Goal: Information Seeking & Learning: Learn about a topic

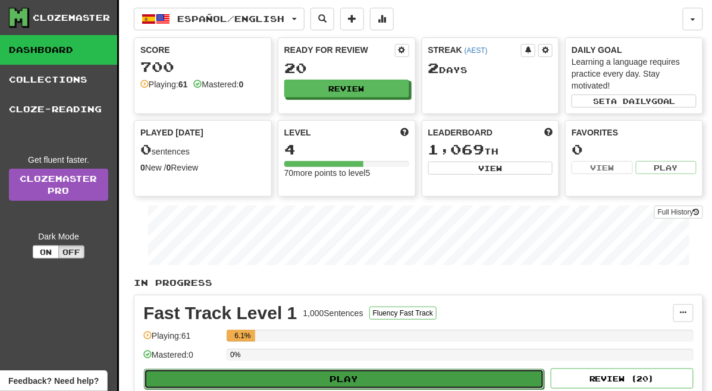
click at [404, 382] on button "Play" at bounding box center [344, 379] width 400 height 20
select select "**"
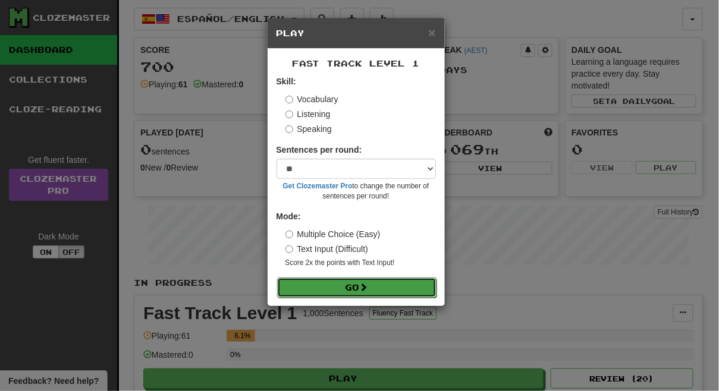
click at [382, 289] on button "Go" at bounding box center [356, 288] width 159 height 20
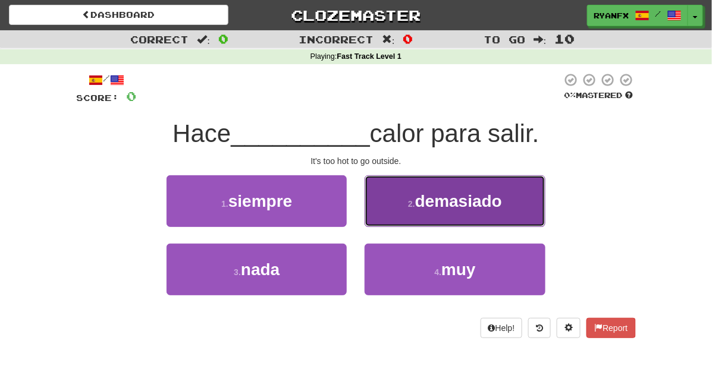
click at [452, 196] on span "demasiado" at bounding box center [458, 201] width 87 height 18
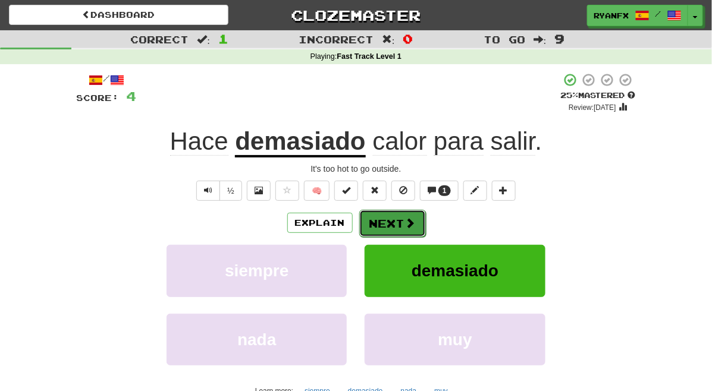
click at [385, 226] on button "Next" at bounding box center [392, 223] width 67 height 27
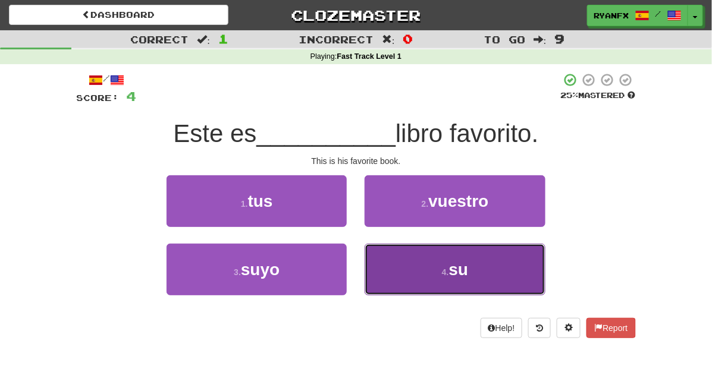
click at [419, 276] on button "4 . su" at bounding box center [454, 270] width 180 height 52
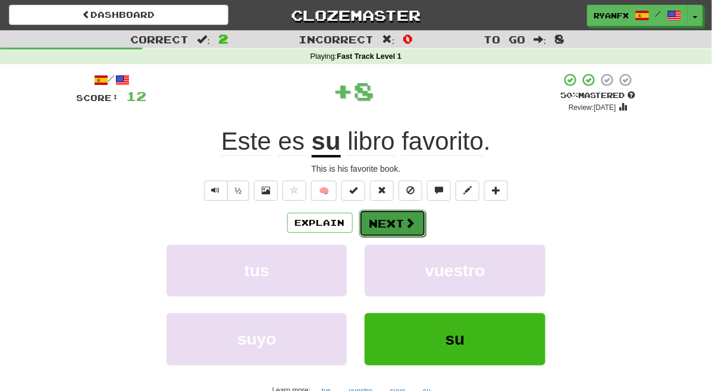
click at [387, 222] on button "Next" at bounding box center [392, 223] width 67 height 27
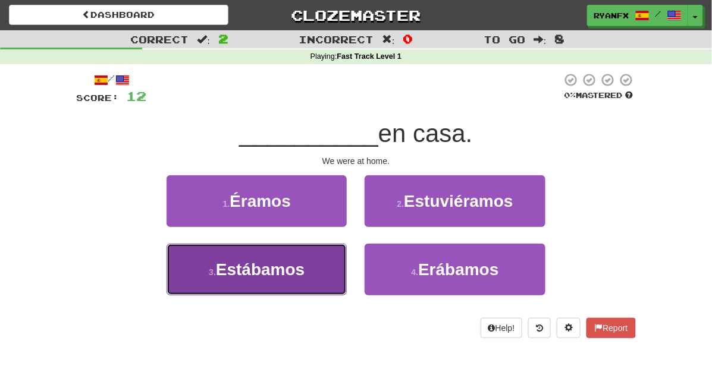
click at [311, 272] on button "3 . Estábamos" at bounding box center [256, 270] width 180 height 52
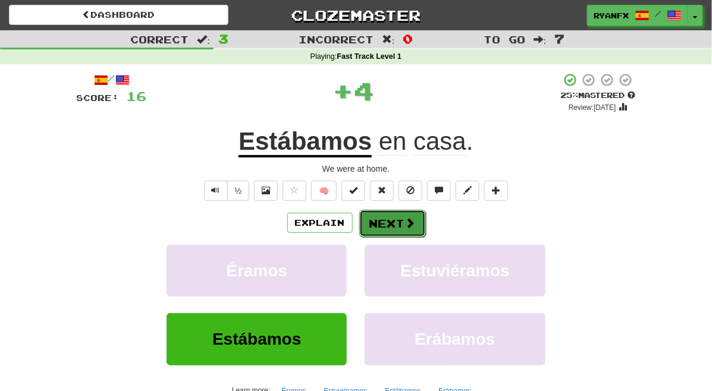
click at [377, 226] on button "Next" at bounding box center [392, 223] width 67 height 27
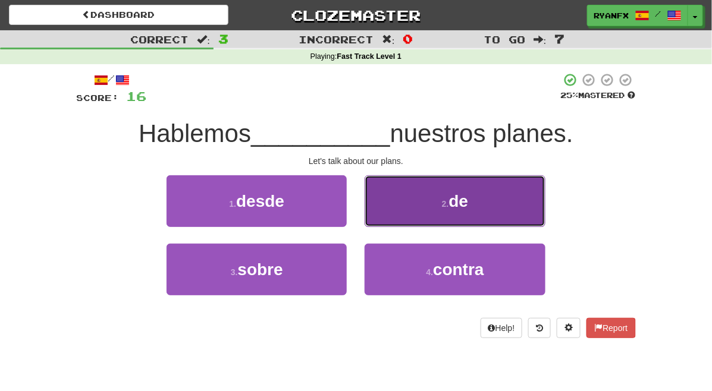
click at [405, 210] on button "2 . de" at bounding box center [454, 201] width 180 height 52
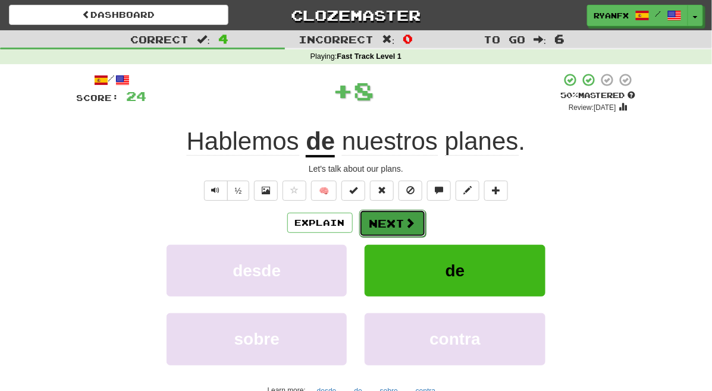
click at [402, 221] on button "Next" at bounding box center [392, 223] width 67 height 27
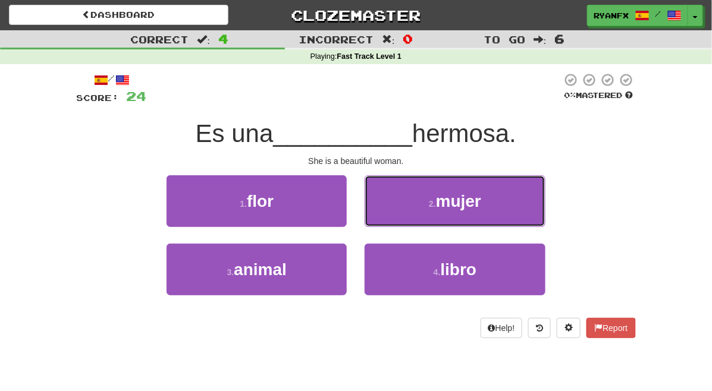
click at [402, 221] on button "2 . mujer" at bounding box center [454, 201] width 180 height 52
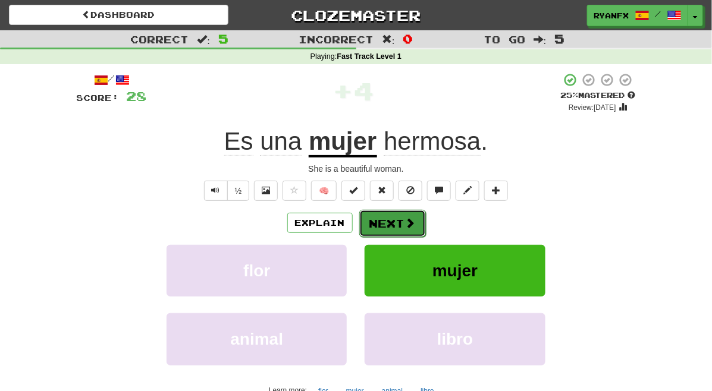
click at [401, 222] on button "Next" at bounding box center [392, 223] width 67 height 27
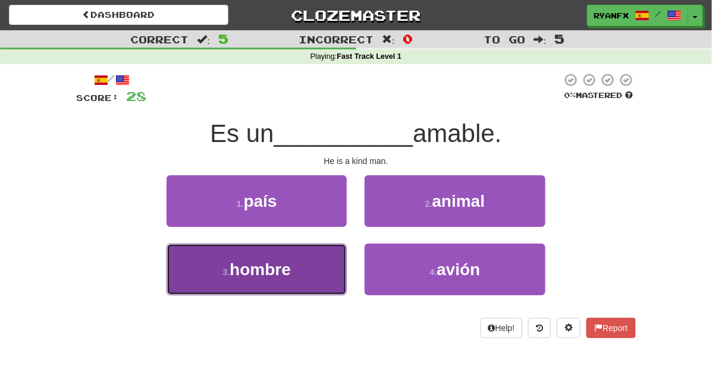
click at [303, 266] on button "3 . hombre" at bounding box center [256, 270] width 180 height 52
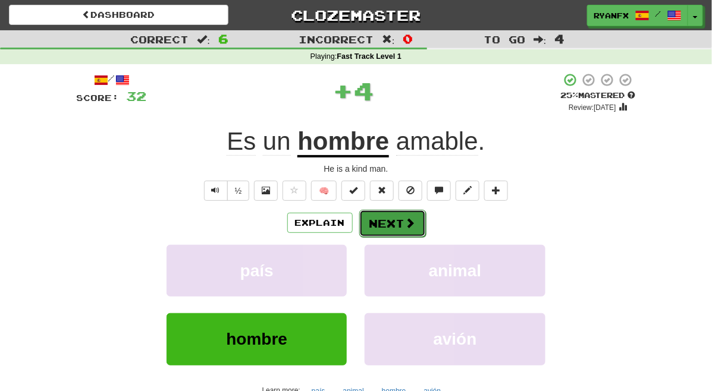
click at [395, 222] on button "Next" at bounding box center [392, 223] width 67 height 27
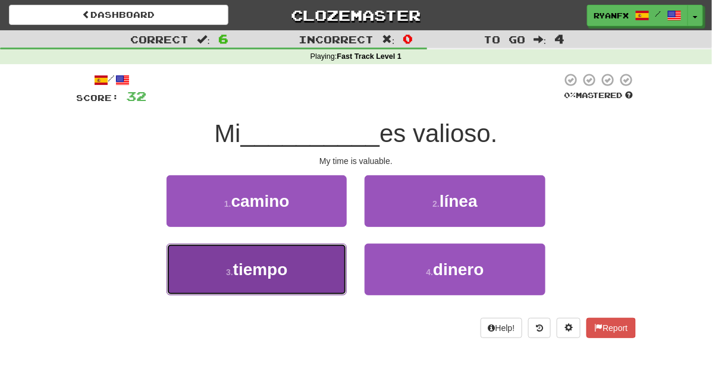
click at [309, 268] on button "3 . tiempo" at bounding box center [256, 270] width 180 height 52
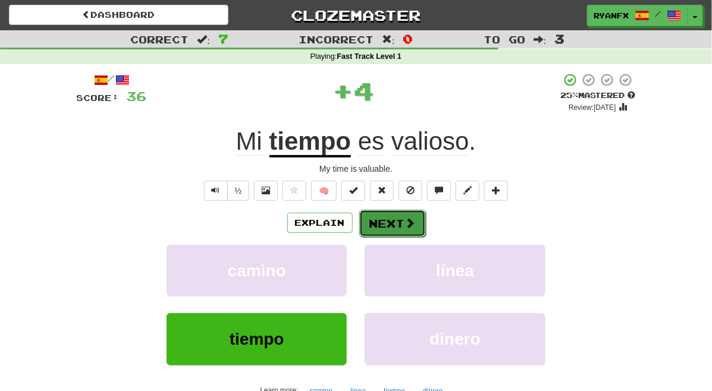
click at [391, 215] on button "Next" at bounding box center [392, 223] width 67 height 27
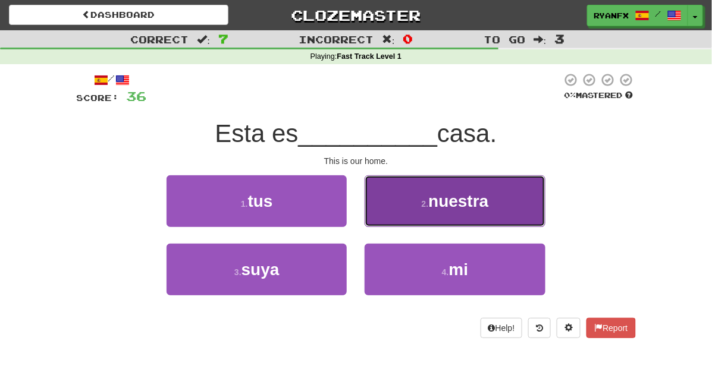
click at [438, 202] on button "2 . nuestra" at bounding box center [454, 201] width 180 height 52
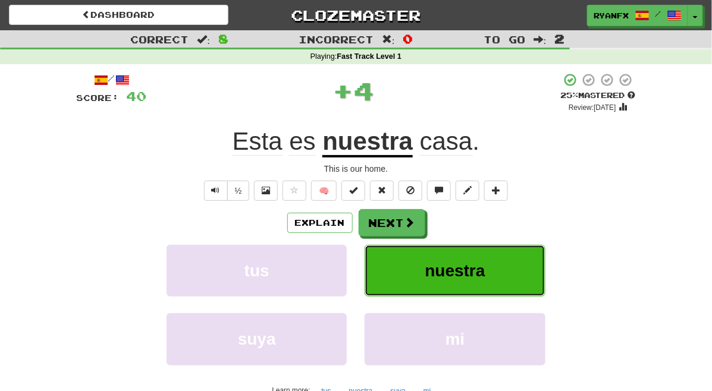
click at [439, 270] on button "nuestra" at bounding box center [454, 271] width 180 height 52
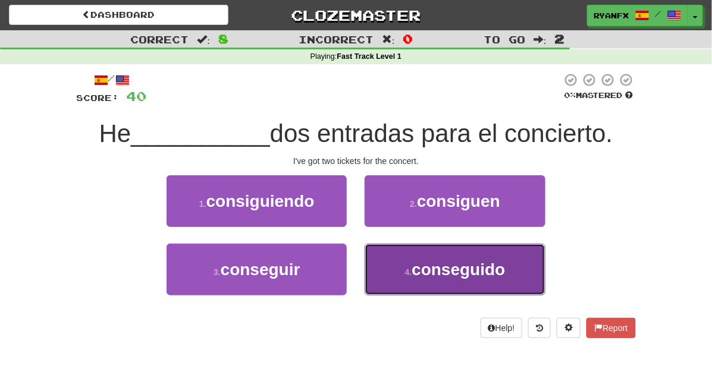
click at [423, 276] on button "4 . conseguido" at bounding box center [454, 270] width 180 height 52
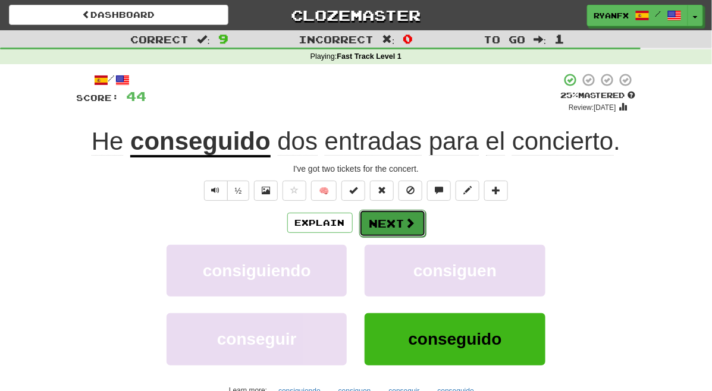
click at [402, 219] on button "Next" at bounding box center [392, 223] width 67 height 27
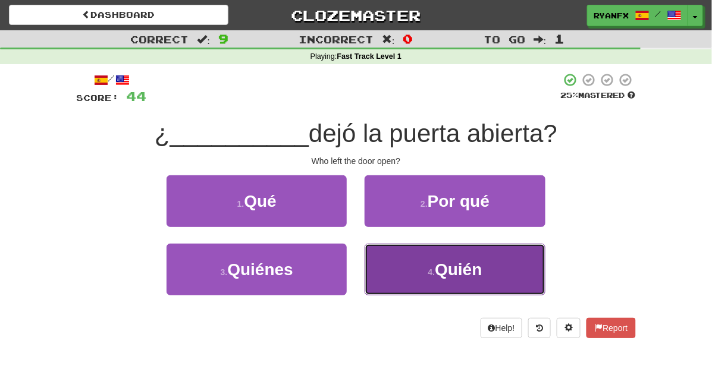
click at [419, 281] on button "4 . Quién" at bounding box center [454, 270] width 180 height 52
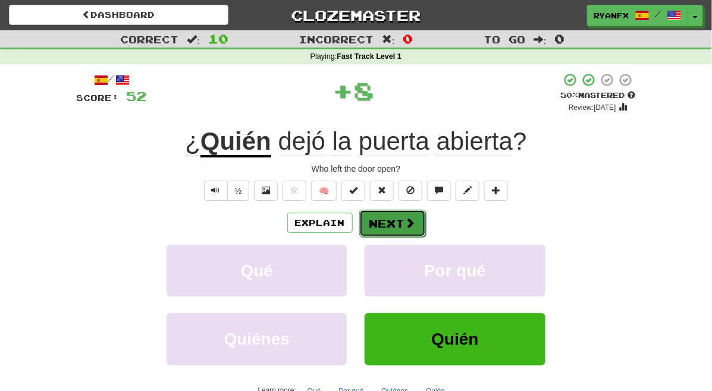
click at [397, 221] on button "Next" at bounding box center [392, 223] width 67 height 27
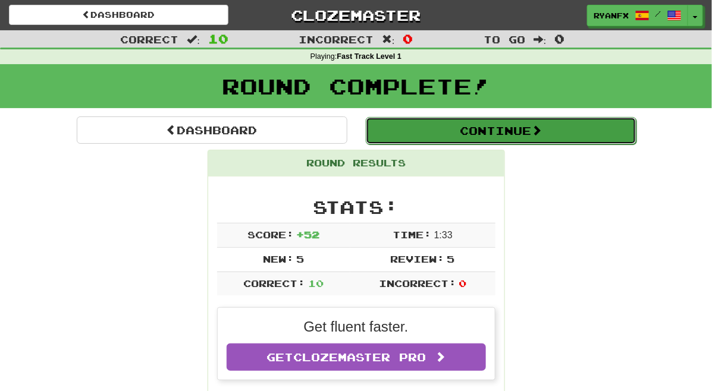
click at [476, 141] on button "Continue" at bounding box center [501, 130] width 270 height 27
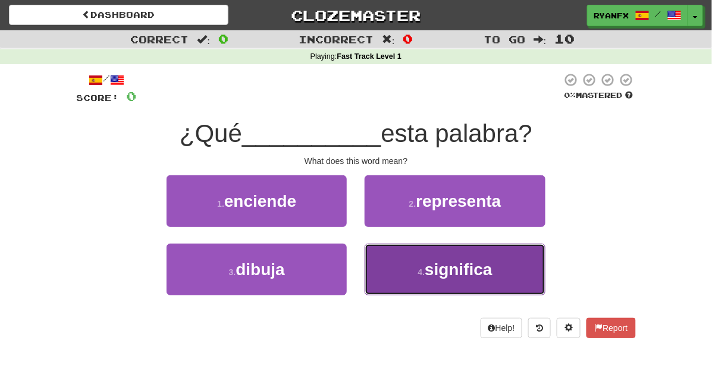
click at [414, 274] on button "4 . significa" at bounding box center [454, 270] width 180 height 52
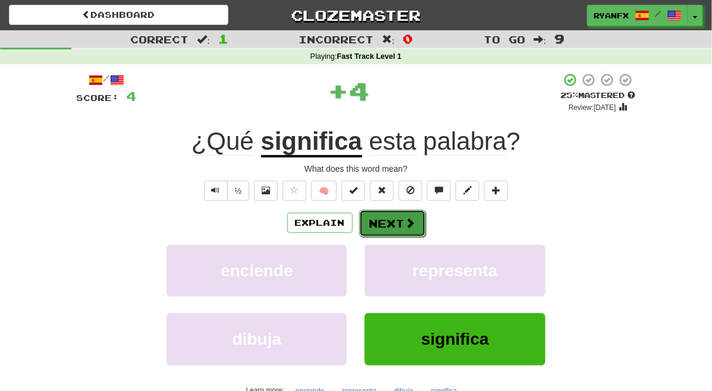
click at [395, 224] on button "Next" at bounding box center [392, 223] width 67 height 27
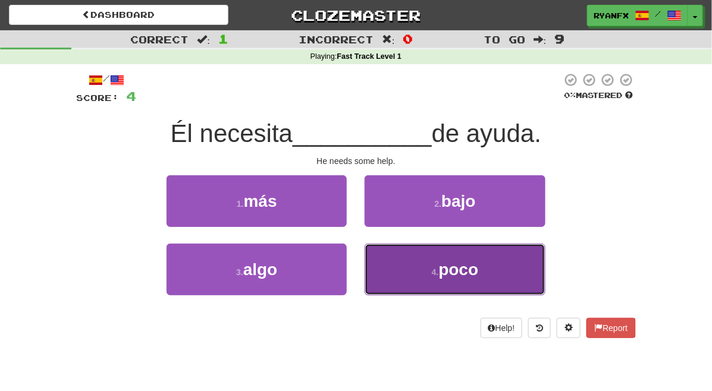
click at [416, 265] on button "4 . poco" at bounding box center [454, 270] width 180 height 52
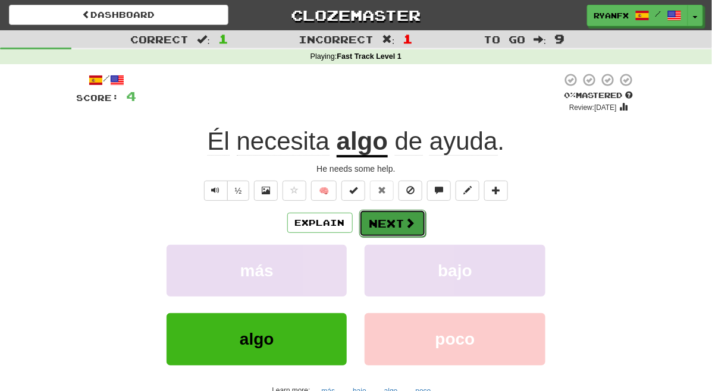
click at [397, 226] on button "Next" at bounding box center [392, 223] width 67 height 27
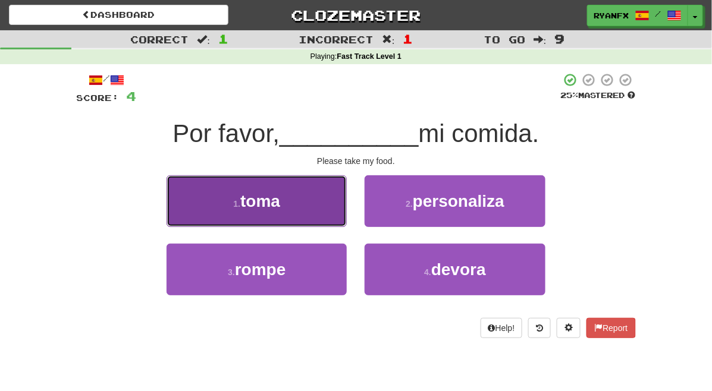
click at [311, 201] on button "1 . toma" at bounding box center [256, 201] width 180 height 52
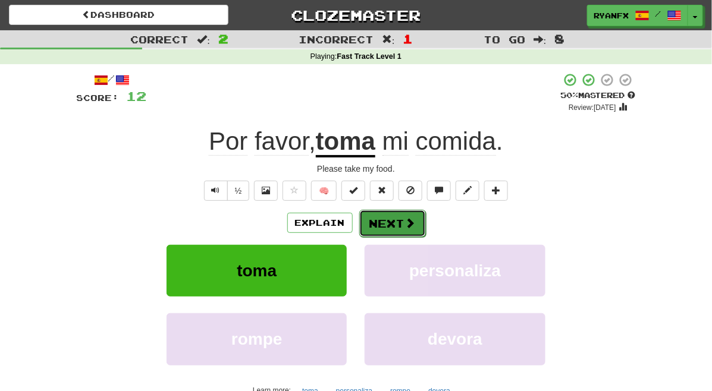
click at [396, 225] on button "Next" at bounding box center [392, 223] width 67 height 27
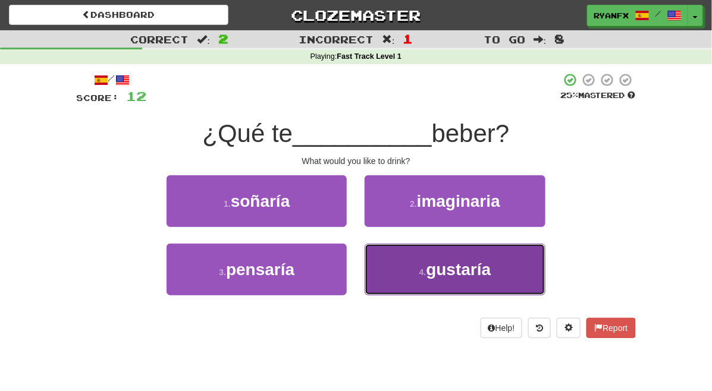
click at [421, 270] on button "4 . gustaría" at bounding box center [454, 270] width 180 height 52
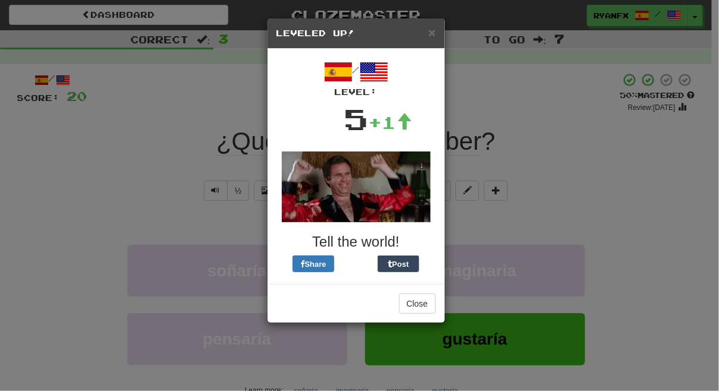
click at [431, 40] on div "× Leveled Up!" at bounding box center [355, 33] width 177 height 30
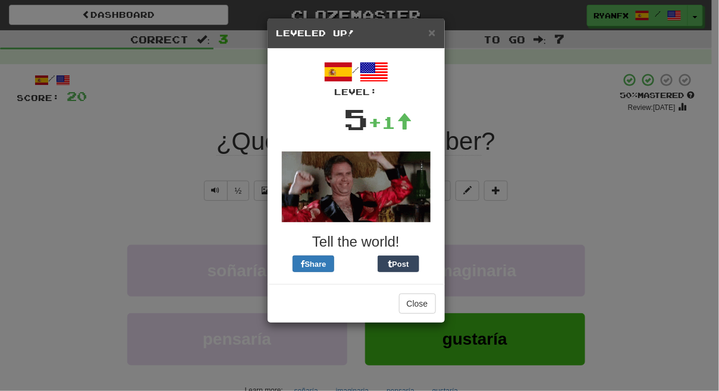
click at [431, 39] on div "× Leveled Up!" at bounding box center [355, 33] width 177 height 30
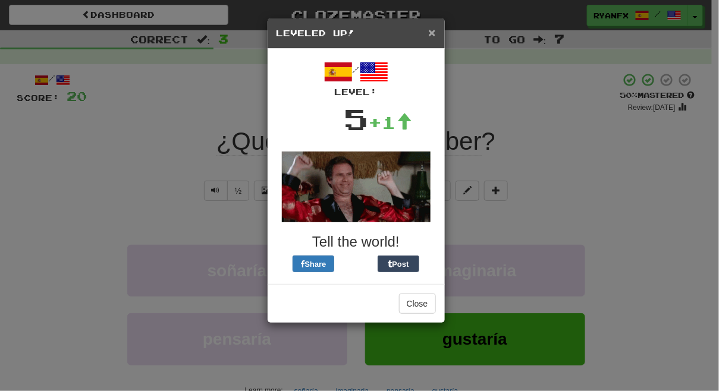
click at [431, 37] on span "×" at bounding box center [431, 33] width 7 height 14
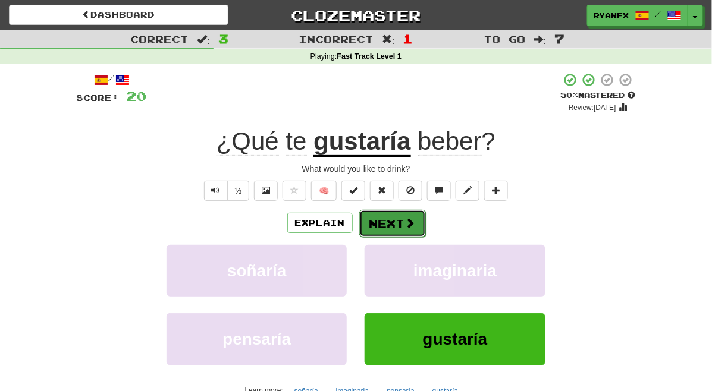
click at [405, 227] on span at bounding box center [410, 223] width 11 height 11
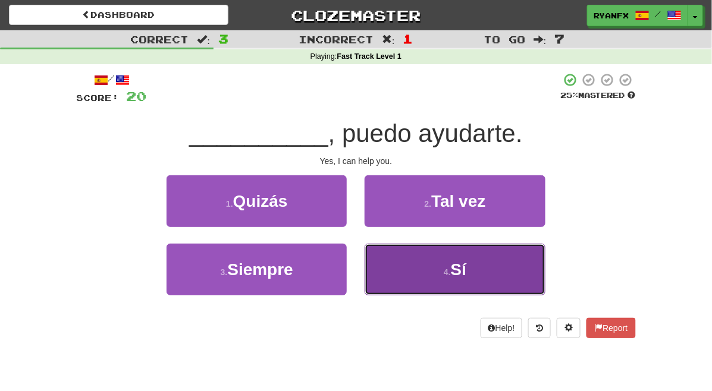
click at [414, 274] on button "4 . Sí" at bounding box center [454, 270] width 180 height 52
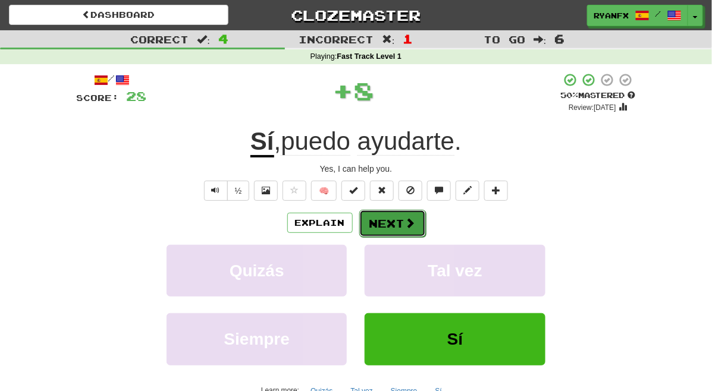
click at [398, 222] on button "Next" at bounding box center [392, 223] width 67 height 27
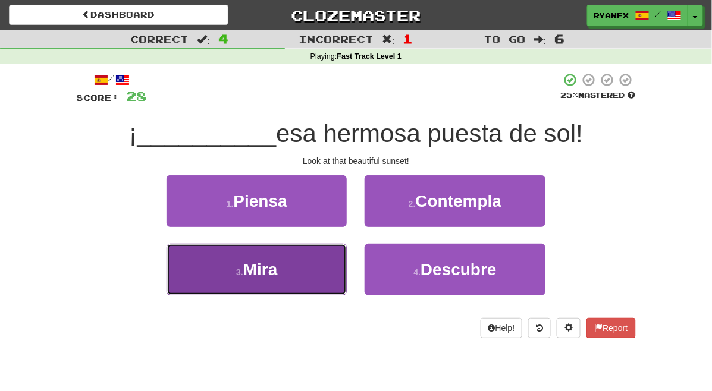
click at [268, 266] on button "3 . Mira" at bounding box center [256, 270] width 180 height 52
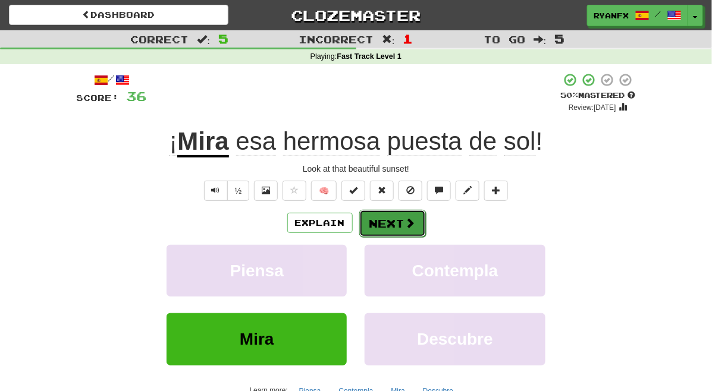
click at [390, 231] on button "Next" at bounding box center [392, 223] width 67 height 27
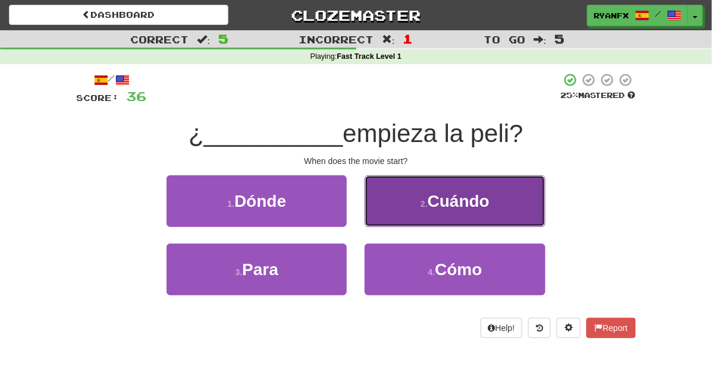
click at [402, 207] on button "2 . Cuándo" at bounding box center [454, 201] width 180 height 52
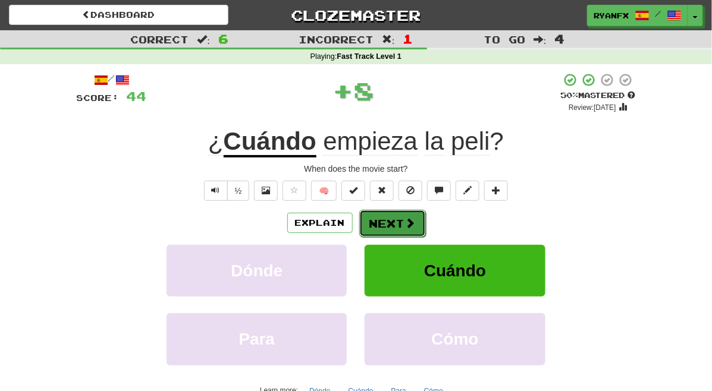
click at [391, 219] on button "Next" at bounding box center [392, 223] width 67 height 27
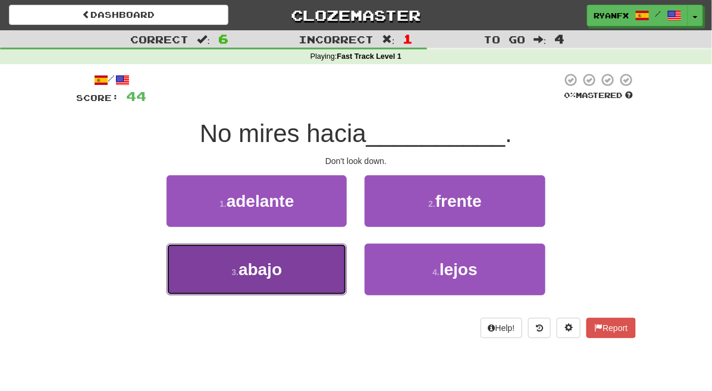
click at [299, 281] on button "3 . abajo" at bounding box center [256, 270] width 180 height 52
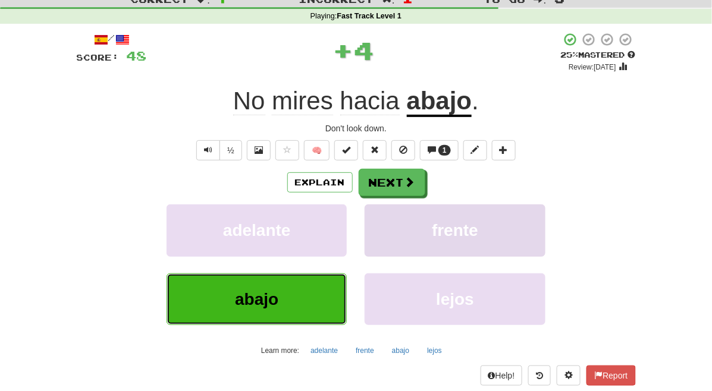
scroll to position [42, 0]
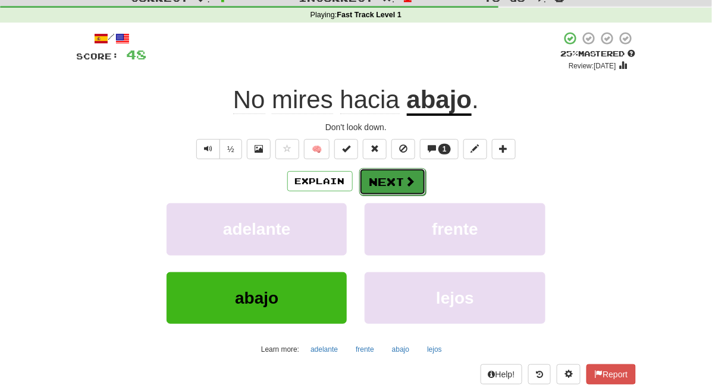
click at [398, 184] on button "Next" at bounding box center [392, 181] width 67 height 27
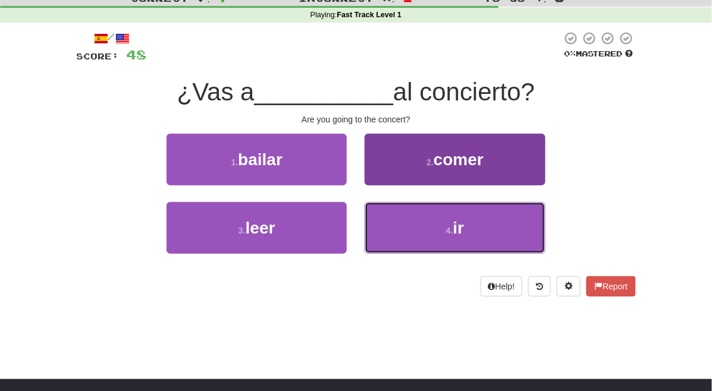
drag, startPoint x: 414, startPoint y: 238, endPoint x: 459, endPoint y: 235, distance: 45.3
click at [460, 235] on button "4 . ir" at bounding box center [454, 228] width 180 height 52
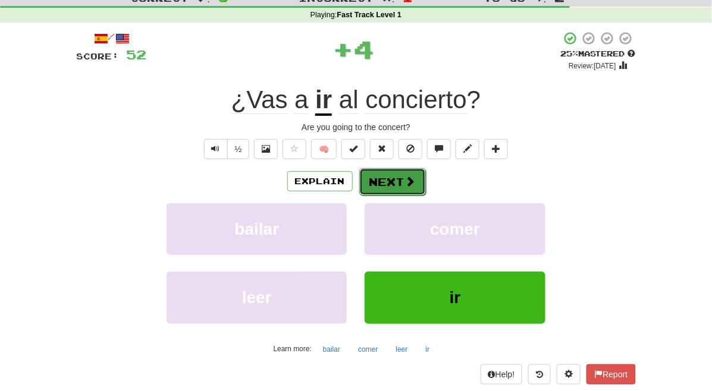
click at [405, 177] on span at bounding box center [410, 181] width 11 height 11
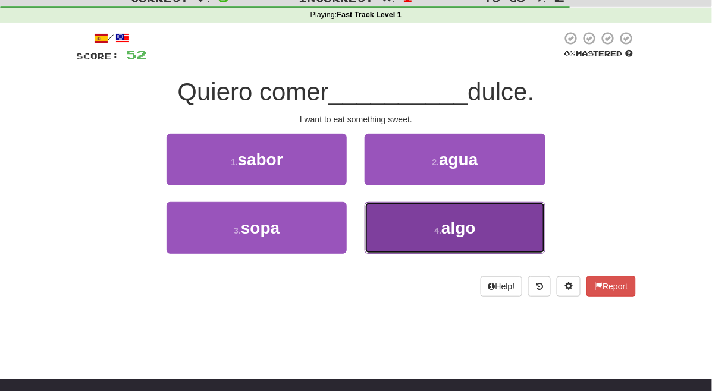
click at [403, 226] on button "4 . algo" at bounding box center [454, 228] width 180 height 52
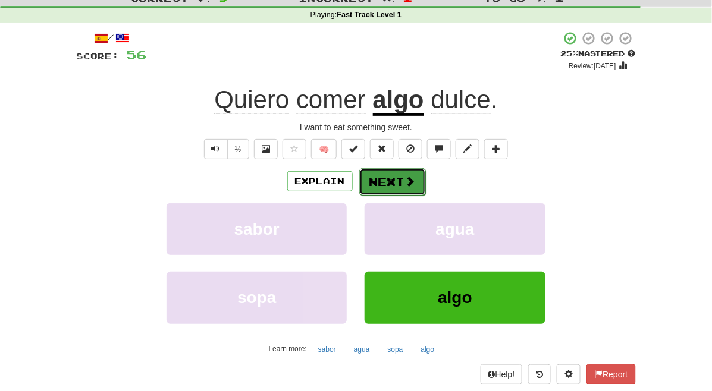
click at [391, 184] on button "Next" at bounding box center [392, 181] width 67 height 27
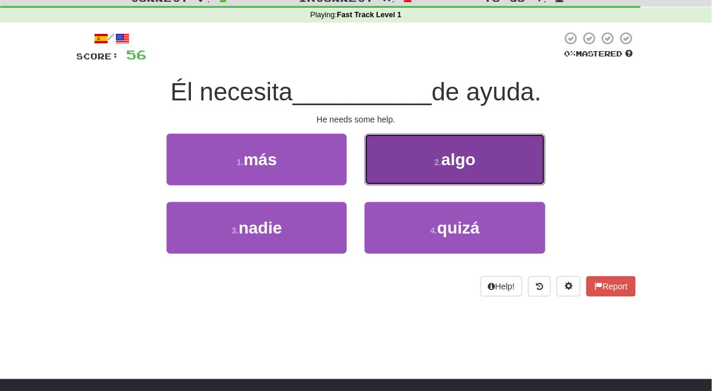
click at [419, 160] on button "2 . algo" at bounding box center [454, 160] width 180 height 52
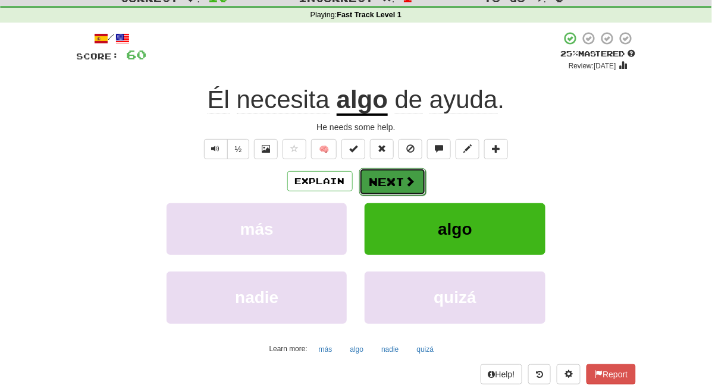
click at [386, 181] on button "Next" at bounding box center [392, 181] width 67 height 27
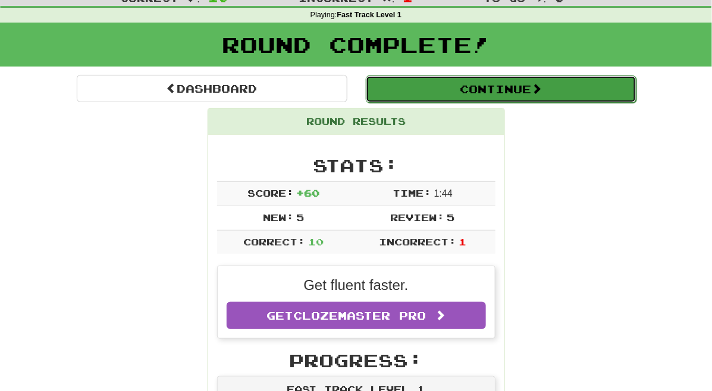
click at [462, 97] on button "Continue" at bounding box center [501, 88] width 270 height 27
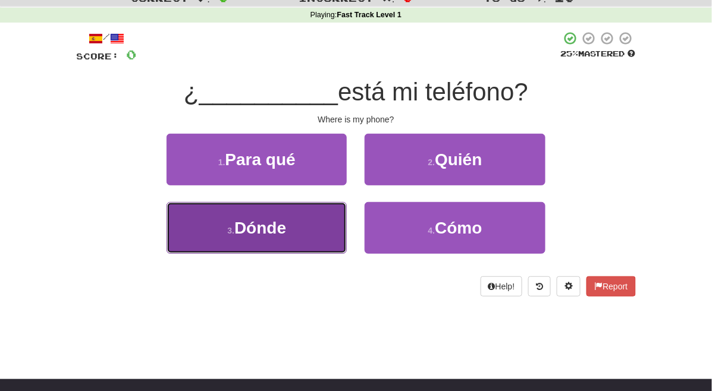
click at [316, 222] on button "3 . Dónde" at bounding box center [256, 228] width 180 height 52
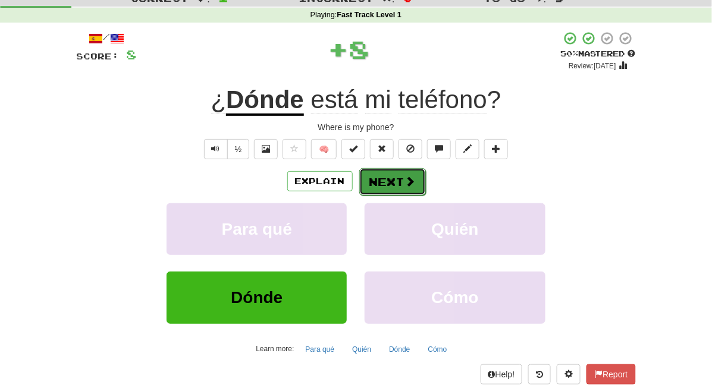
click at [394, 189] on button "Next" at bounding box center [392, 181] width 67 height 27
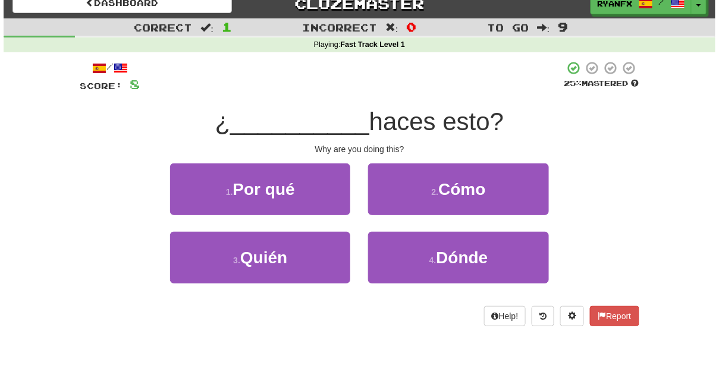
scroll to position [0, 0]
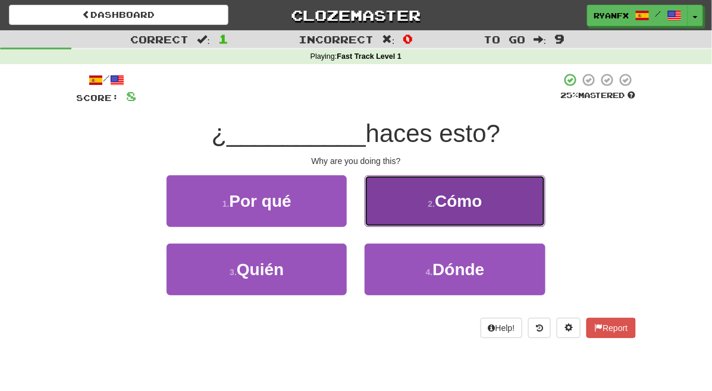
click at [421, 209] on button "2 . Cómo" at bounding box center [454, 201] width 180 height 52
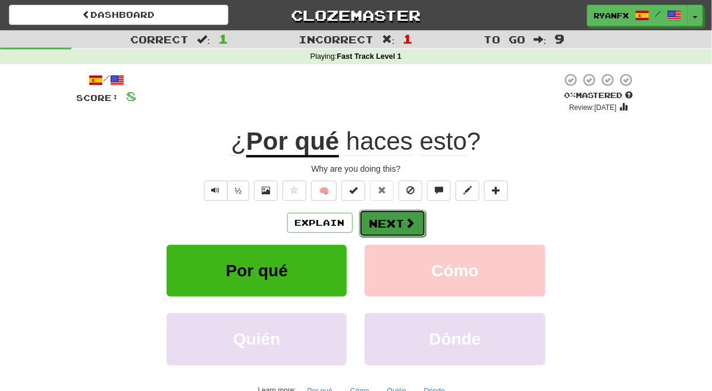
click at [384, 222] on button "Next" at bounding box center [392, 223] width 67 height 27
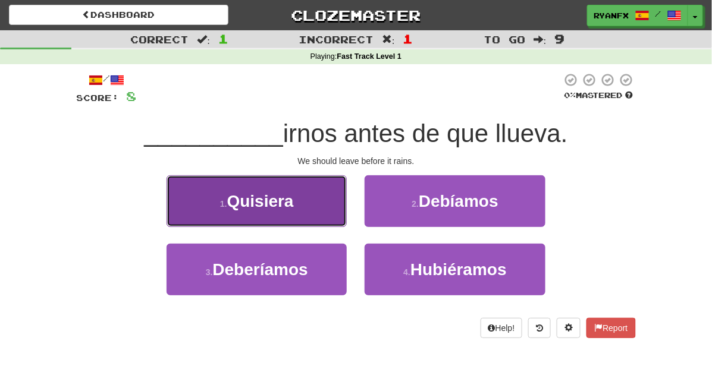
click at [316, 200] on button "1 . Quisiera" at bounding box center [256, 201] width 180 height 52
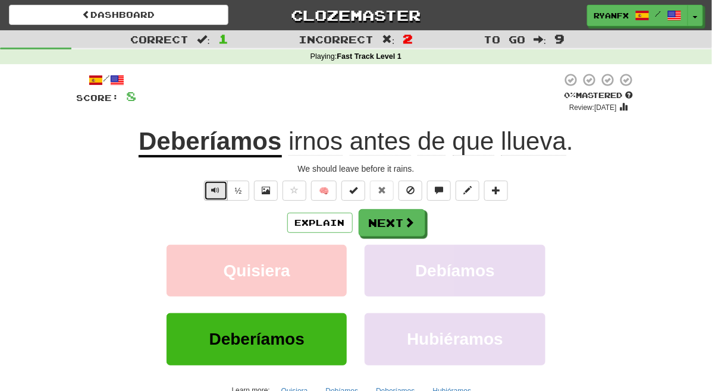
click at [225, 192] on button "Text-to-speech controls" at bounding box center [216, 191] width 24 height 20
click at [693, 18] on button "Toggle Dropdown" at bounding box center [695, 15] width 15 height 21
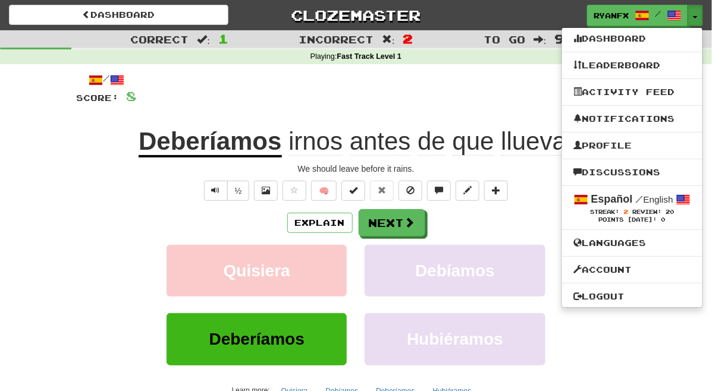
click at [479, 102] on div at bounding box center [349, 93] width 425 height 40
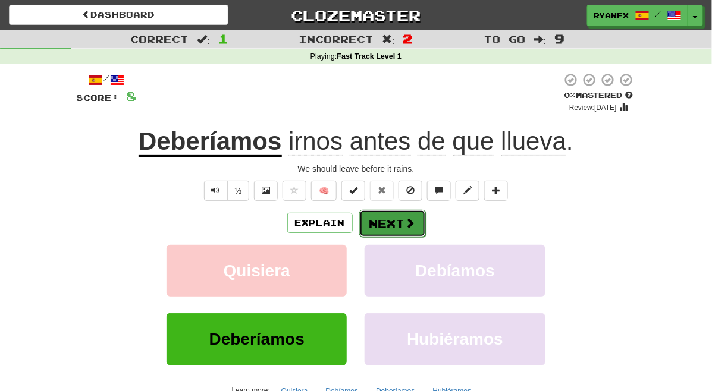
click at [397, 224] on button "Next" at bounding box center [392, 223] width 67 height 27
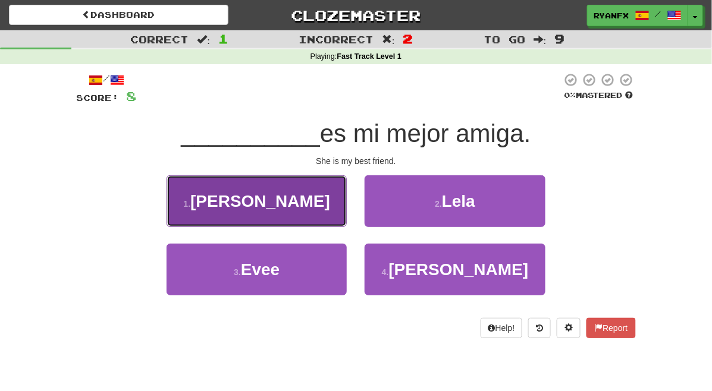
click at [326, 217] on button "1 . Ella" at bounding box center [256, 201] width 180 height 52
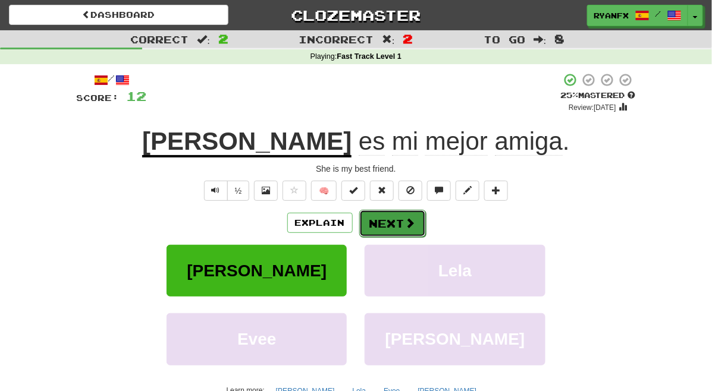
click at [392, 226] on button "Next" at bounding box center [392, 223] width 67 height 27
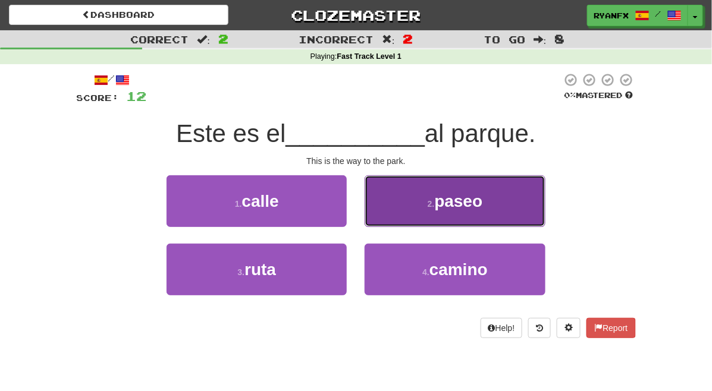
click at [428, 203] on button "2 . paseo" at bounding box center [454, 201] width 180 height 52
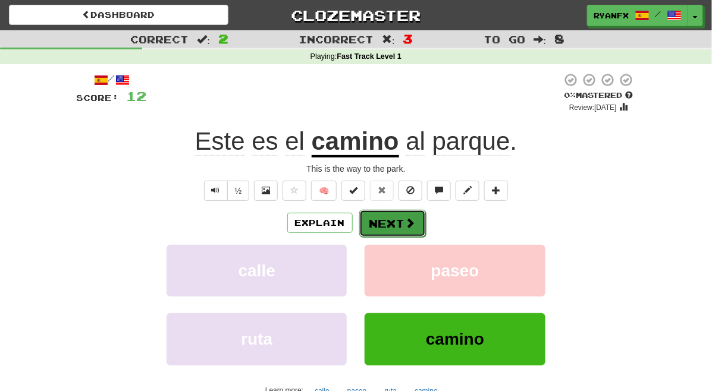
click at [391, 225] on button "Next" at bounding box center [392, 223] width 67 height 27
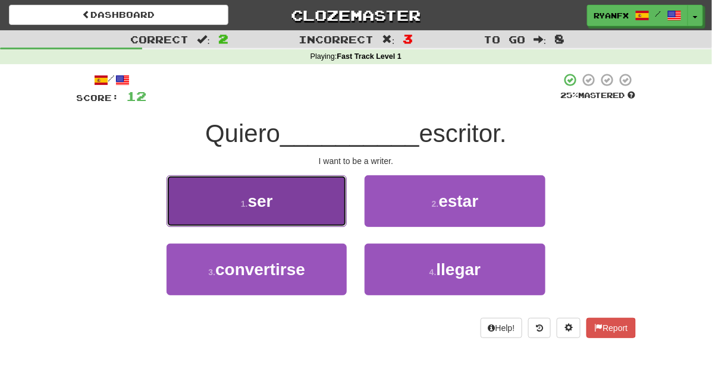
click at [283, 206] on button "1 . ser" at bounding box center [256, 201] width 180 height 52
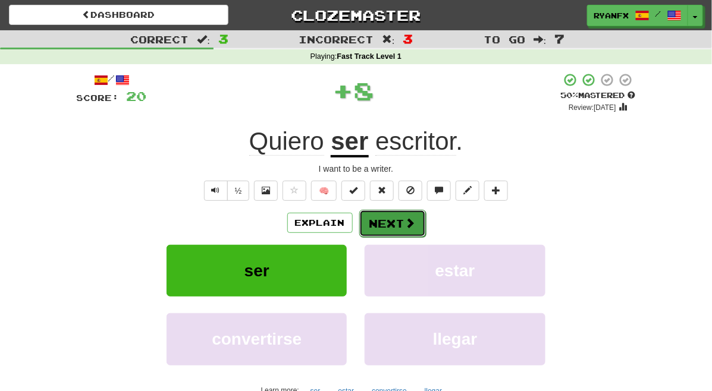
click at [395, 219] on button "Next" at bounding box center [392, 223] width 67 height 27
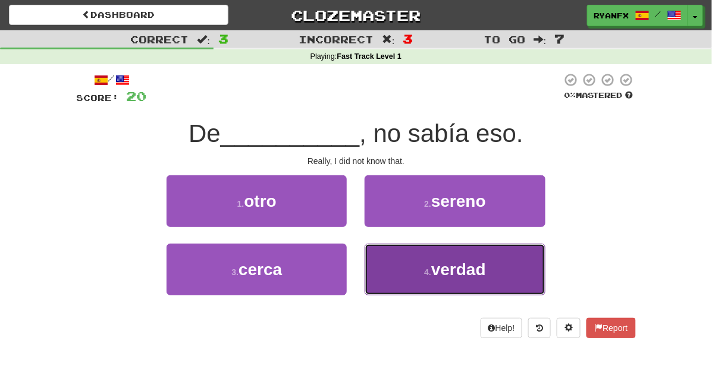
click at [405, 276] on button "4 . verdad" at bounding box center [454, 270] width 180 height 52
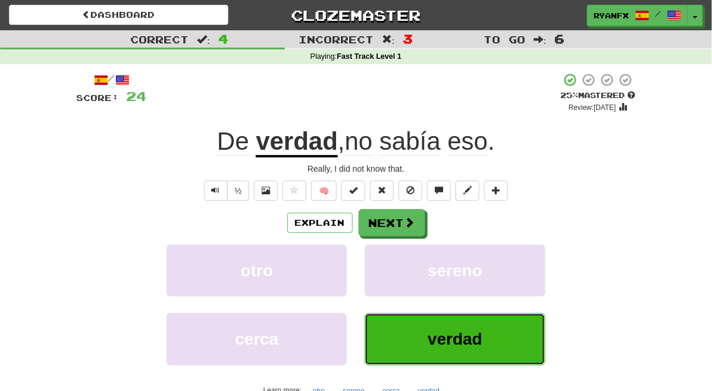
click at [418, 344] on button "verdad" at bounding box center [454, 339] width 180 height 52
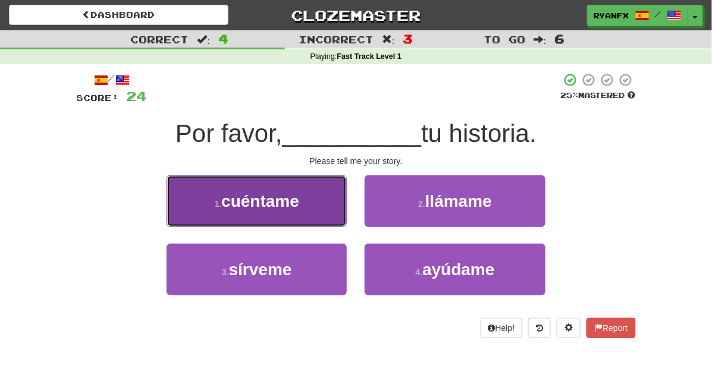
click at [307, 200] on button "1 . cuéntame" at bounding box center [256, 201] width 180 height 52
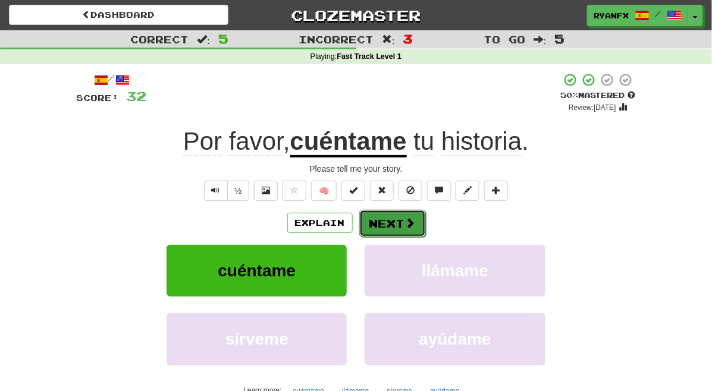
click at [394, 229] on button "Next" at bounding box center [392, 223] width 67 height 27
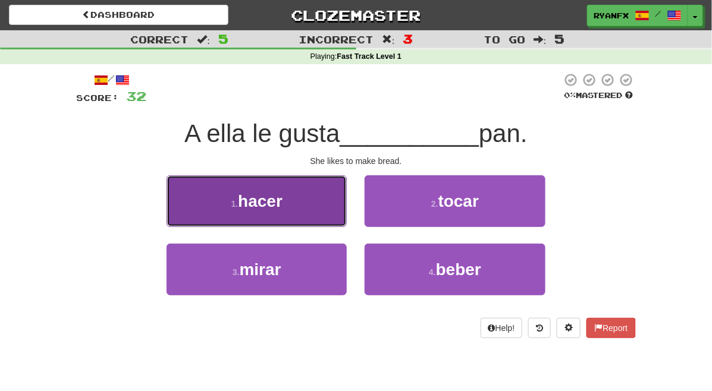
click at [305, 200] on button "1 . hacer" at bounding box center [256, 201] width 180 height 52
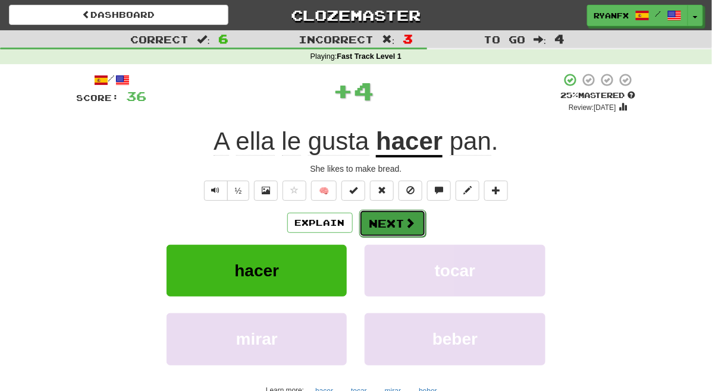
click at [401, 224] on button "Next" at bounding box center [392, 223] width 67 height 27
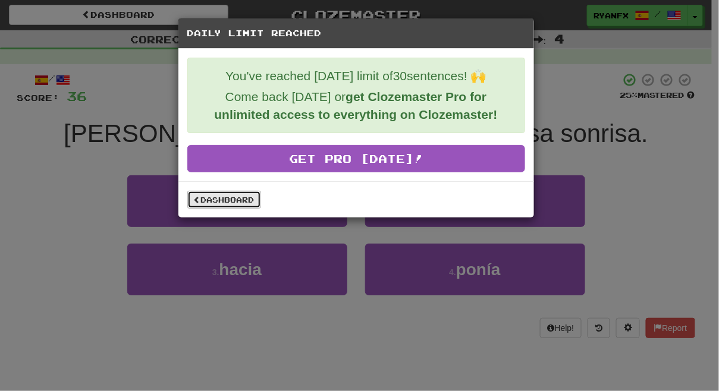
click at [231, 202] on link "Dashboard" at bounding box center [224, 200] width 74 height 18
